Goal: Transaction & Acquisition: Purchase product/service

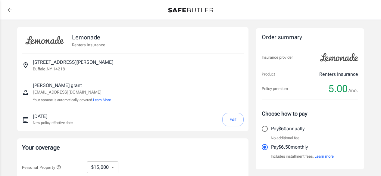
select select "15000"
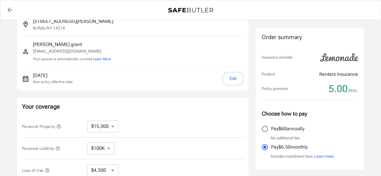
scroll to position [40, 0]
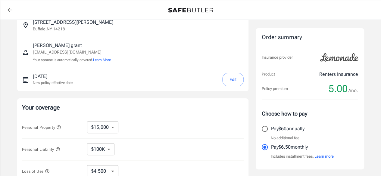
click at [227, 78] on button "Edit" at bounding box center [233, 80] width 21 height 14
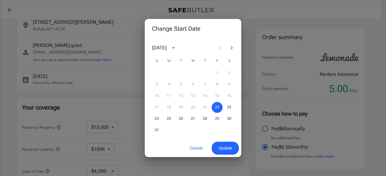
click at [232, 47] on icon "Next month" at bounding box center [231, 47] width 7 height 7
click at [168, 72] on button "1" at bounding box center [168, 73] width 11 height 11
click at [226, 148] on span "Update" at bounding box center [225, 149] width 13 height 8
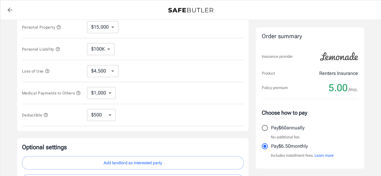
scroll to position [141, 0]
click at [108, 117] on select "$250 $500 $1,000 $2,500" at bounding box center [101, 115] width 29 height 12
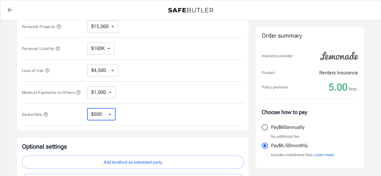
select select "250"
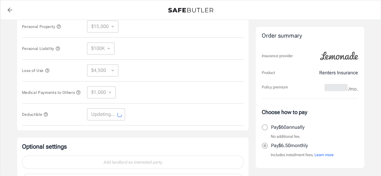
select select "250"
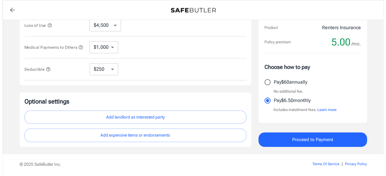
scroll to position [193, 0]
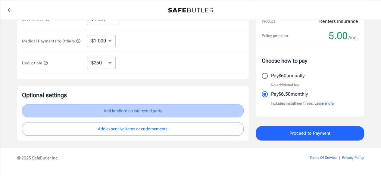
click at [163, 113] on button "Add landlord as interested party" at bounding box center [133, 111] width 222 height 14
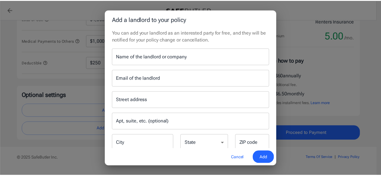
scroll to position [14, 0]
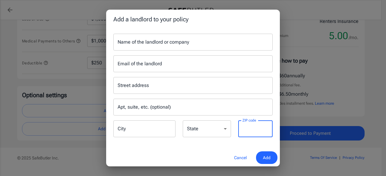
click at [241, 132] on input "ZIP code" at bounding box center [255, 129] width 34 height 17
paste input "14218"
type input "14218"
click at [210, 131] on select "Alabama Alaska Arizona Arkansas California Colorado Connecticut Delaware Distri…" at bounding box center [207, 129] width 48 height 17
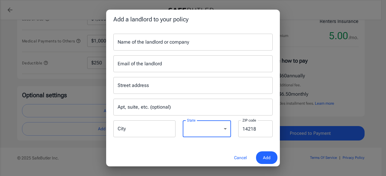
select select "NY"
click at [183, 121] on select "Alabama Alaska Arizona Arkansas California Colorado Connecticut Delaware Distri…" at bounding box center [207, 129] width 48 height 17
click at [150, 134] on input "City" at bounding box center [144, 129] width 62 height 17
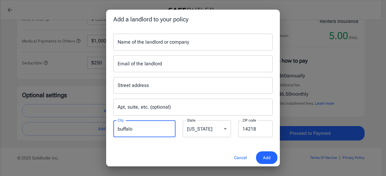
type input "buffalo"
click at [148, 43] on input "Name of the landlord or company" at bounding box center [192, 42] width 159 height 17
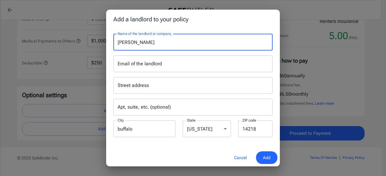
type input "[PERSON_NAME]"
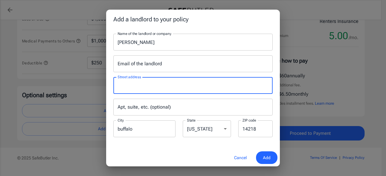
click at [151, 81] on input "Street address" at bounding box center [193, 85] width 154 height 11
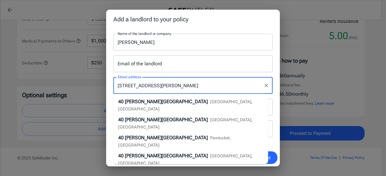
type input "[STREET_ADDRESS][PERSON_NAME]"
click at [242, 23] on h2 "Add a landlord to your policy" at bounding box center [193, 19] width 174 height 19
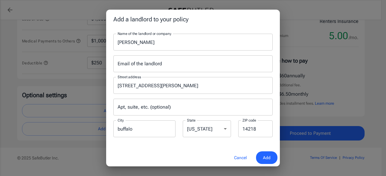
click at [261, 159] on button "Add" at bounding box center [266, 158] width 21 height 13
click at [166, 62] on input "Email of the landlord" at bounding box center [192, 63] width 159 height 17
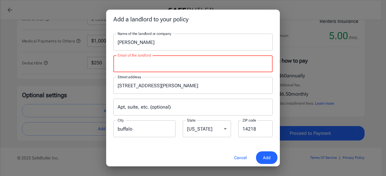
paste input "ccain2525@gmail.com) a"
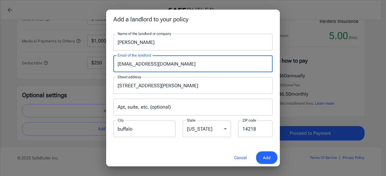
type input "[EMAIL_ADDRESS][DOMAIN_NAME]"
click at [185, 104] on input "Apt, suite, etc. (optional)" at bounding box center [192, 107] width 159 height 17
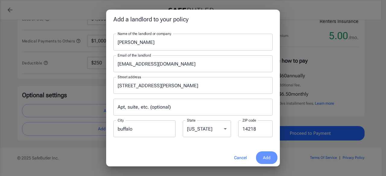
click at [262, 156] on button "Add" at bounding box center [266, 158] width 21 height 13
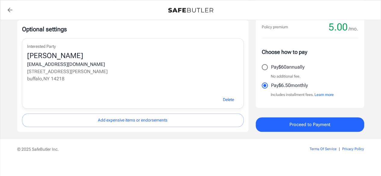
scroll to position [264, 0]
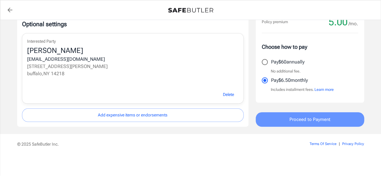
click at [321, 119] on span "Proceed to Payment" at bounding box center [310, 120] width 41 height 8
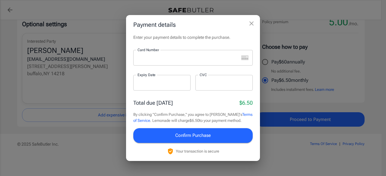
click at [254, 24] on icon "close" at bounding box center [251, 23] width 7 height 7
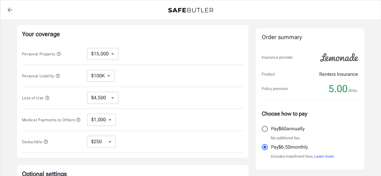
scroll to position [118, 0]
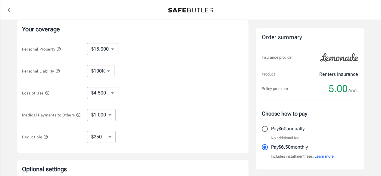
click at [109, 50] on select "$10,000 $15,000 $20,000 $25,000 $30,000 $40,000 $50,000 $100K $150K $200K $250K" at bounding box center [102, 49] width 31 height 12
select select "10000"
select select "3000"
click at [106, 50] on select "$10,000 $15,000 $20,000 $25,000 $30,000 $40,000 $50,000 $100K $150K $200K $250K" at bounding box center [102, 49] width 31 height 12
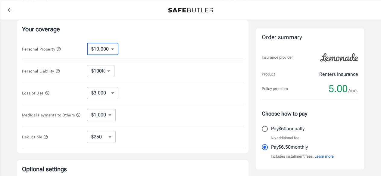
click at [106, 50] on select "$10,000 $15,000 $20,000 $25,000 $30,000 $40,000 $50,000 $100K $150K $200K $250K" at bounding box center [102, 49] width 31 height 12
select select "15000"
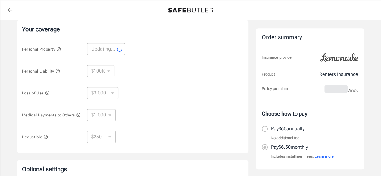
select select "15000"
select select "4500"
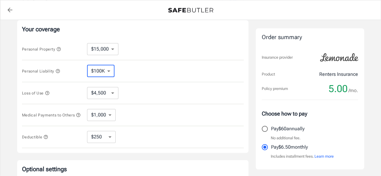
click at [108, 71] on select "$100K $200K $300K $400K $500K $1M" at bounding box center [100, 71] width 27 height 12
click at [136, 67] on div "Personal Liability $100K $200K $300K $400K $500K $1M ​" at bounding box center [133, 71] width 222 height 22
click at [110, 118] on select "$1,000 $2,000 $3,000 $4,000 $5,000" at bounding box center [101, 115] width 29 height 12
click at [147, 112] on div "Medical Payments to Others $1,000 $2,000 $3,000 $4,000 $5,000 ​" at bounding box center [133, 115] width 222 height 22
click at [111, 136] on select "$250 $500 $1,000 $2,500" at bounding box center [101, 137] width 29 height 12
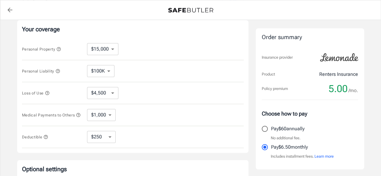
click at [135, 126] on div "Medical Payments to Others $1,000 $2,000 $3,000 $4,000 $5,000 ​" at bounding box center [133, 115] width 222 height 22
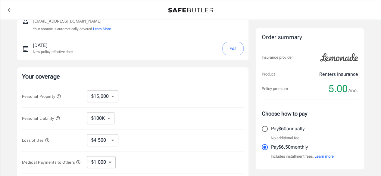
scroll to position [0, 0]
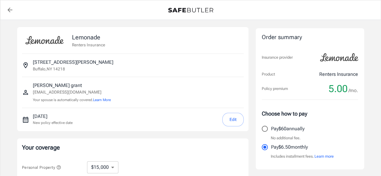
click at [65, 61] on p "[STREET_ADDRESS][PERSON_NAME]" at bounding box center [73, 62] width 81 height 7
click at [26, 65] on icon "Insured address" at bounding box center [25, 65] width 7 height 7
click at [232, 118] on button "Edit" at bounding box center [233, 120] width 21 height 14
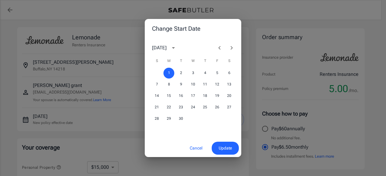
click at [3, 33] on div "Change Start Date September 2025 S M T W T F S 1 2 3 4 5 6 7 8 9 10 11 12 13 14…" at bounding box center [193, 88] width 386 height 176
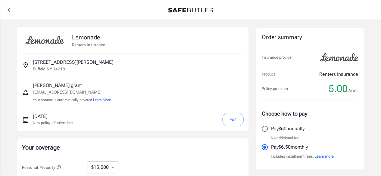
click at [8, 11] on icon "back to quotes" at bounding box center [10, 10] width 5 height 5
select select "15000"
click at [28, 64] on icon "Insured address" at bounding box center [25, 65] width 7 height 7
click at [25, 64] on circle "Insured address" at bounding box center [26, 65] width 2 height 2
select select "15000"
